Goal: Task Accomplishment & Management: Manage account settings

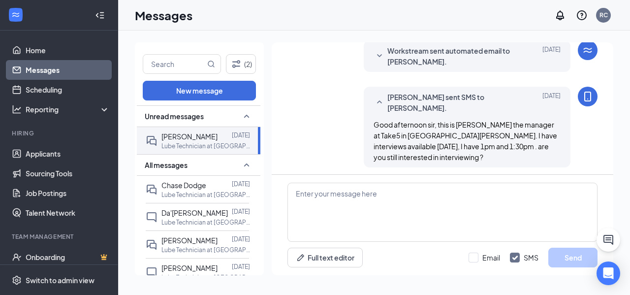
scroll to position [118, 0]
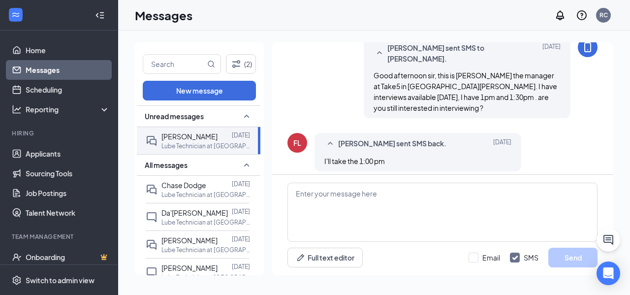
click at [502, 142] on div "[PERSON_NAME] sent SMS back. [DATE] I'll take the 1:00 pm" at bounding box center [417, 152] width 207 height 38
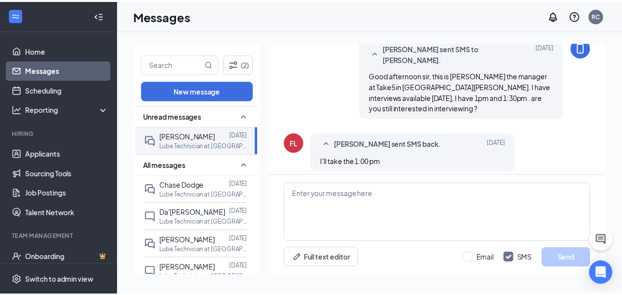
scroll to position [167, 0]
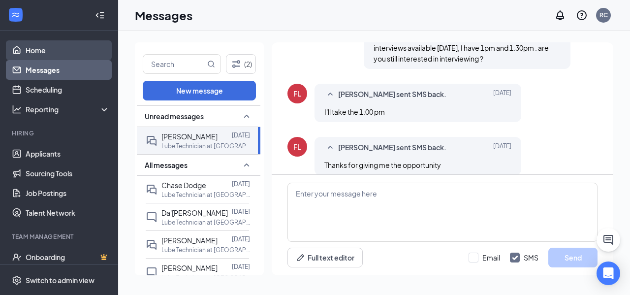
click at [32, 53] on link "Home" at bounding box center [68, 50] width 84 height 20
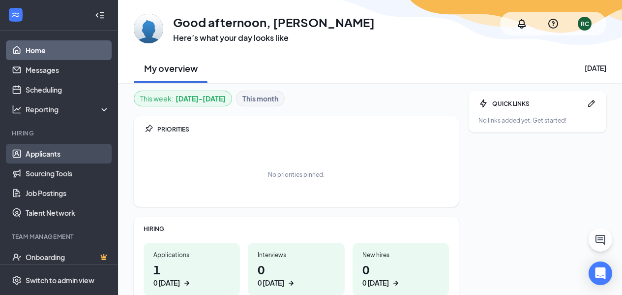
click at [51, 147] on link "Applicants" at bounding box center [68, 154] width 84 height 20
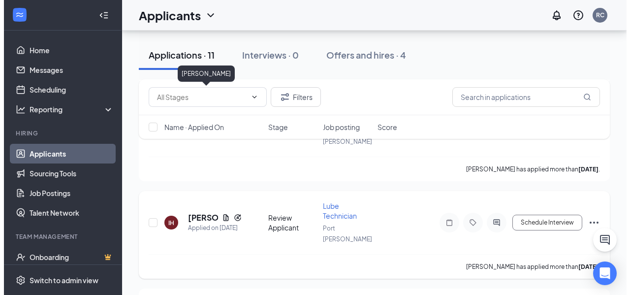
scroll to position [295, 0]
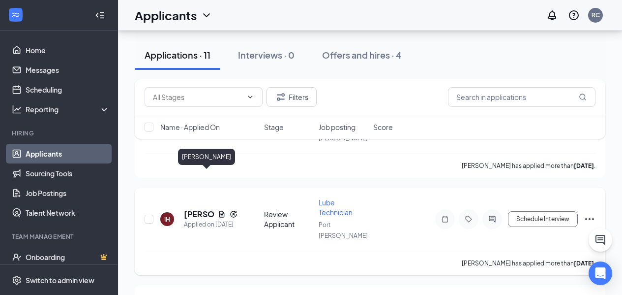
click at [196, 209] on h5 "[PERSON_NAME]" at bounding box center [199, 214] width 30 height 11
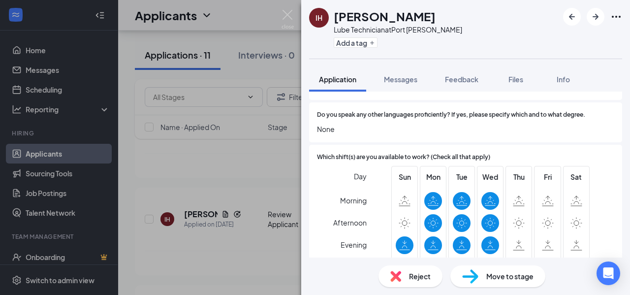
scroll to position [295, 0]
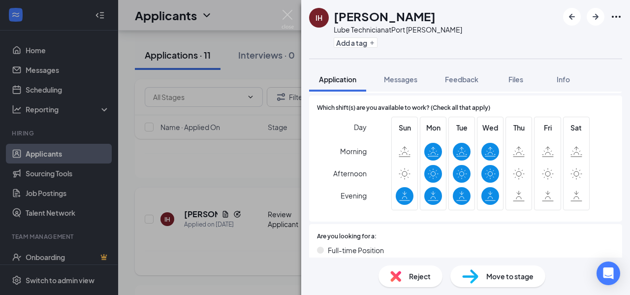
click at [170, 215] on div "IH Isaac Haney Lube Technician at Port Richey Add a tag Application Messages Fe…" at bounding box center [315, 147] width 630 height 295
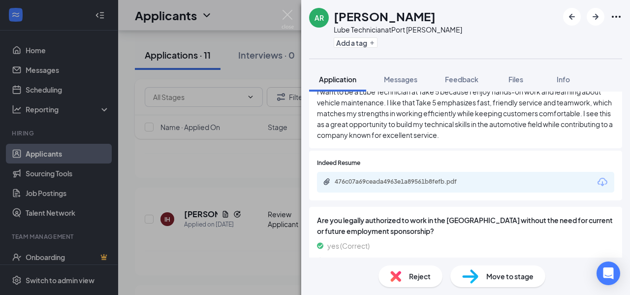
scroll to position [934, 0]
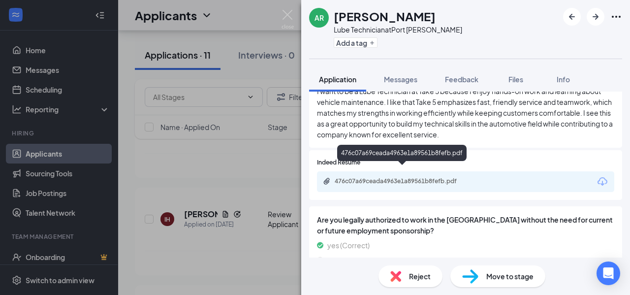
click at [378, 177] on div "476c07a69ceada4963e1a89561b8fefb.pdf" at bounding box center [403, 181] width 138 height 8
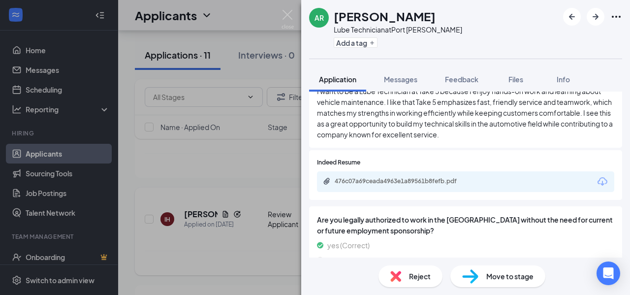
click at [234, 217] on div "AR Ariel Roldan Lube Technician at Port Richey Add a tag Application Messages F…" at bounding box center [315, 147] width 630 height 295
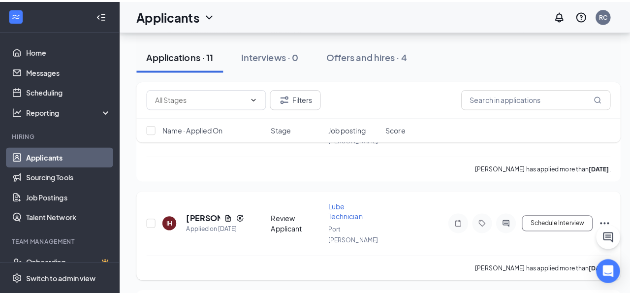
scroll to position [443, 0]
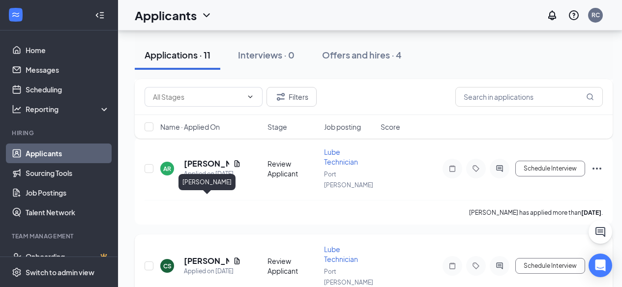
click at [200, 256] on h5 "[PERSON_NAME]" at bounding box center [206, 261] width 45 height 11
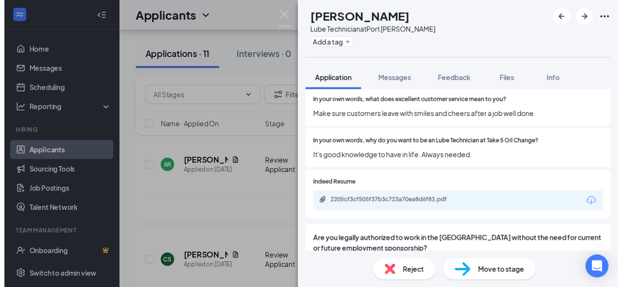
scroll to position [836, 0]
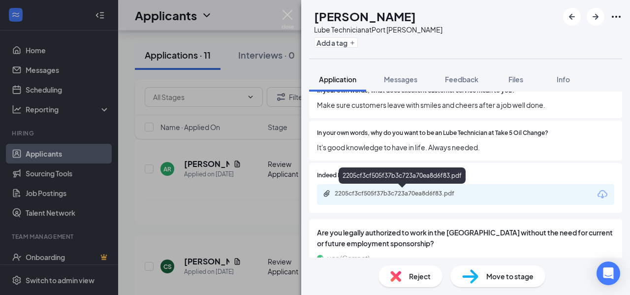
click at [366, 195] on div "2205cf3cf505f37b3c723a70ea8d6f83.pdf" at bounding box center [403, 193] width 138 height 8
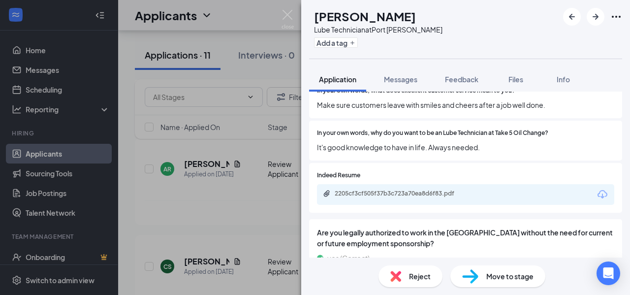
click at [201, 169] on div "CS COREY SIGNORE Lube Technician at Port Richey Add a tag Application Messages …" at bounding box center [315, 147] width 630 height 295
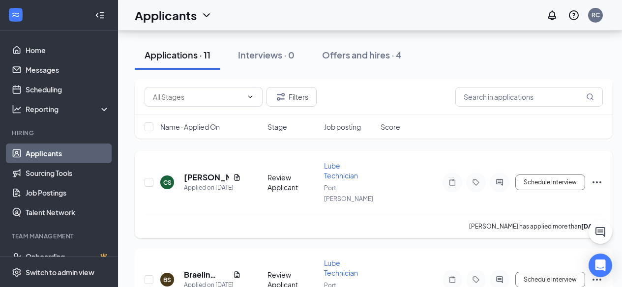
scroll to position [541, 0]
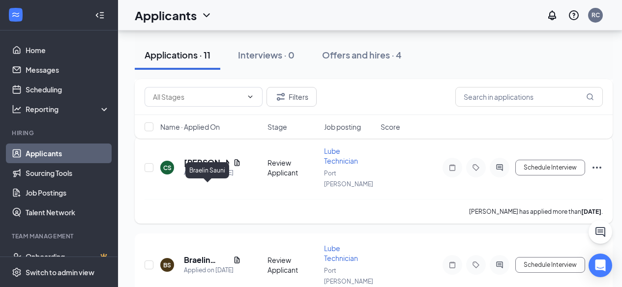
click at [197, 255] on h5 "Braelin Sauni" at bounding box center [206, 260] width 45 height 11
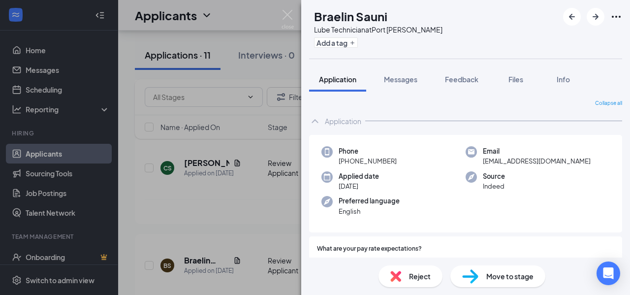
click at [210, 240] on div "BS Braelin Sauni Lube Technician at Port Richey Add a tag Application Messages …" at bounding box center [315, 147] width 630 height 295
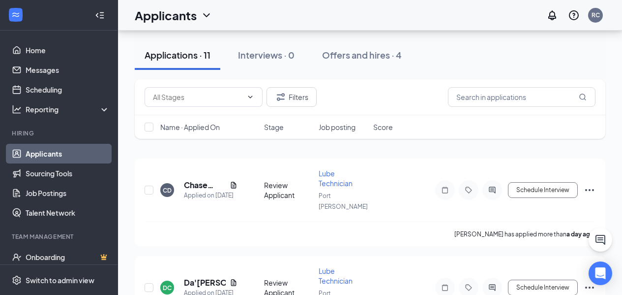
scroll to position [49, 0]
